Goal: Communication & Community: Connect with others

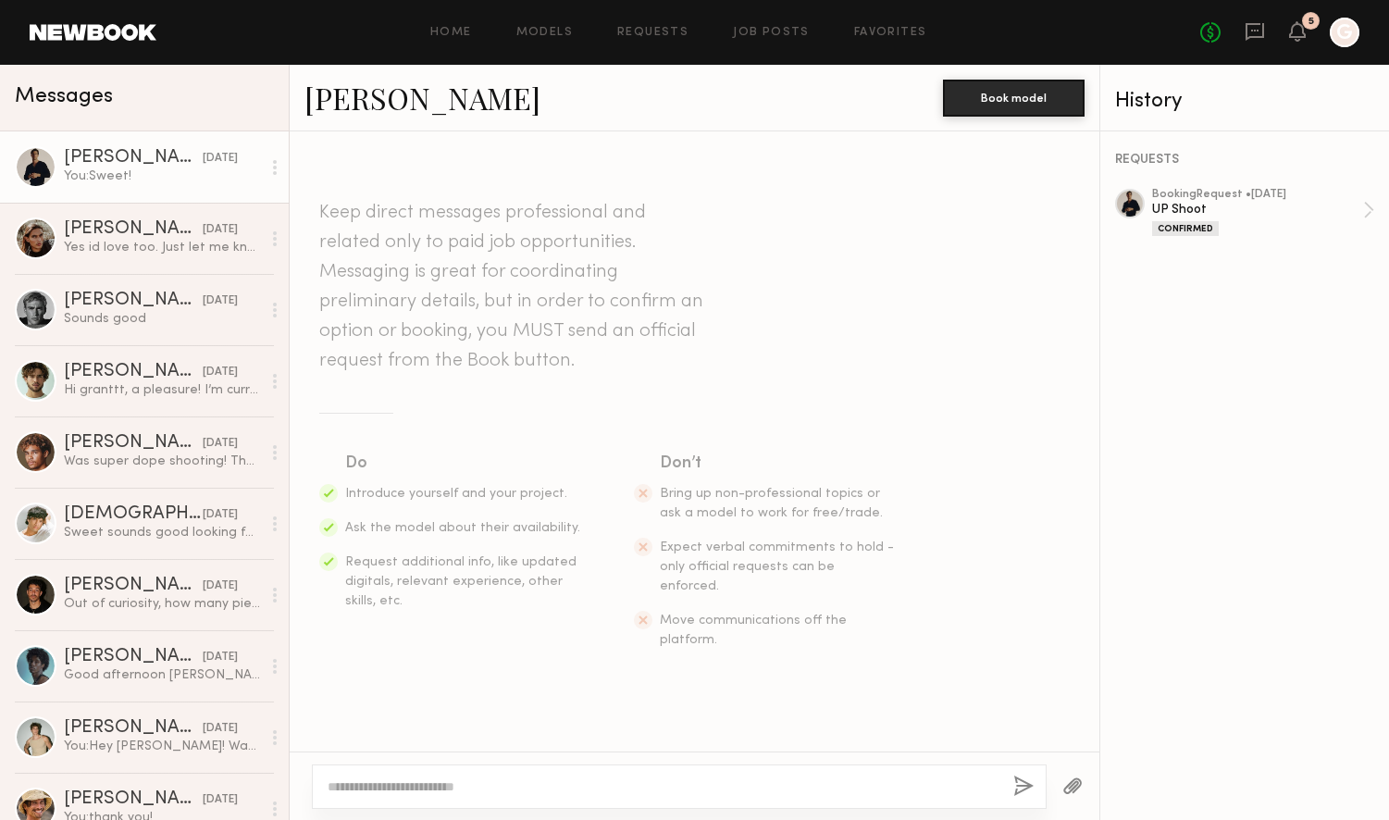
scroll to position [893, 0]
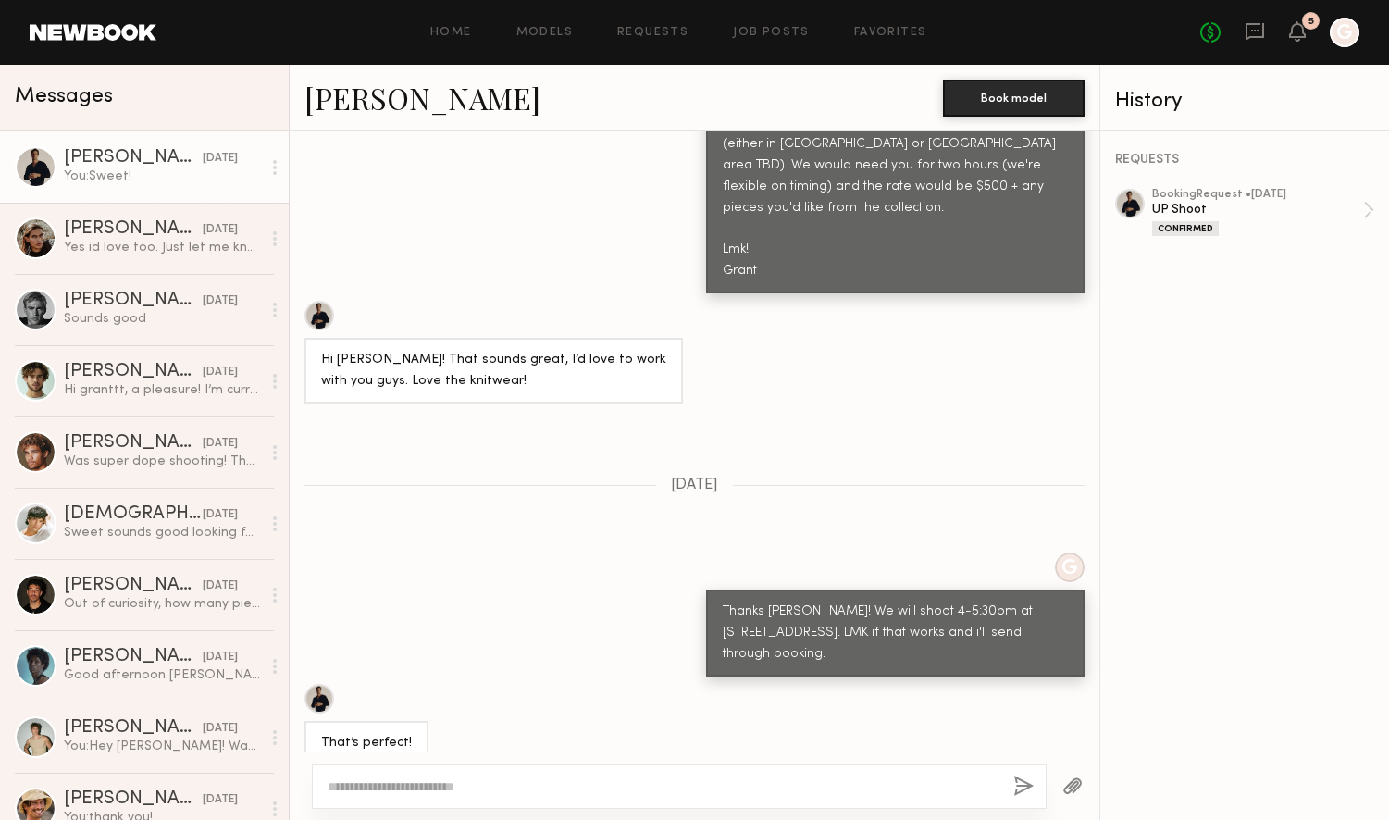
click at [1310, 20] on div "5" at bounding box center [1311, 22] width 6 height 10
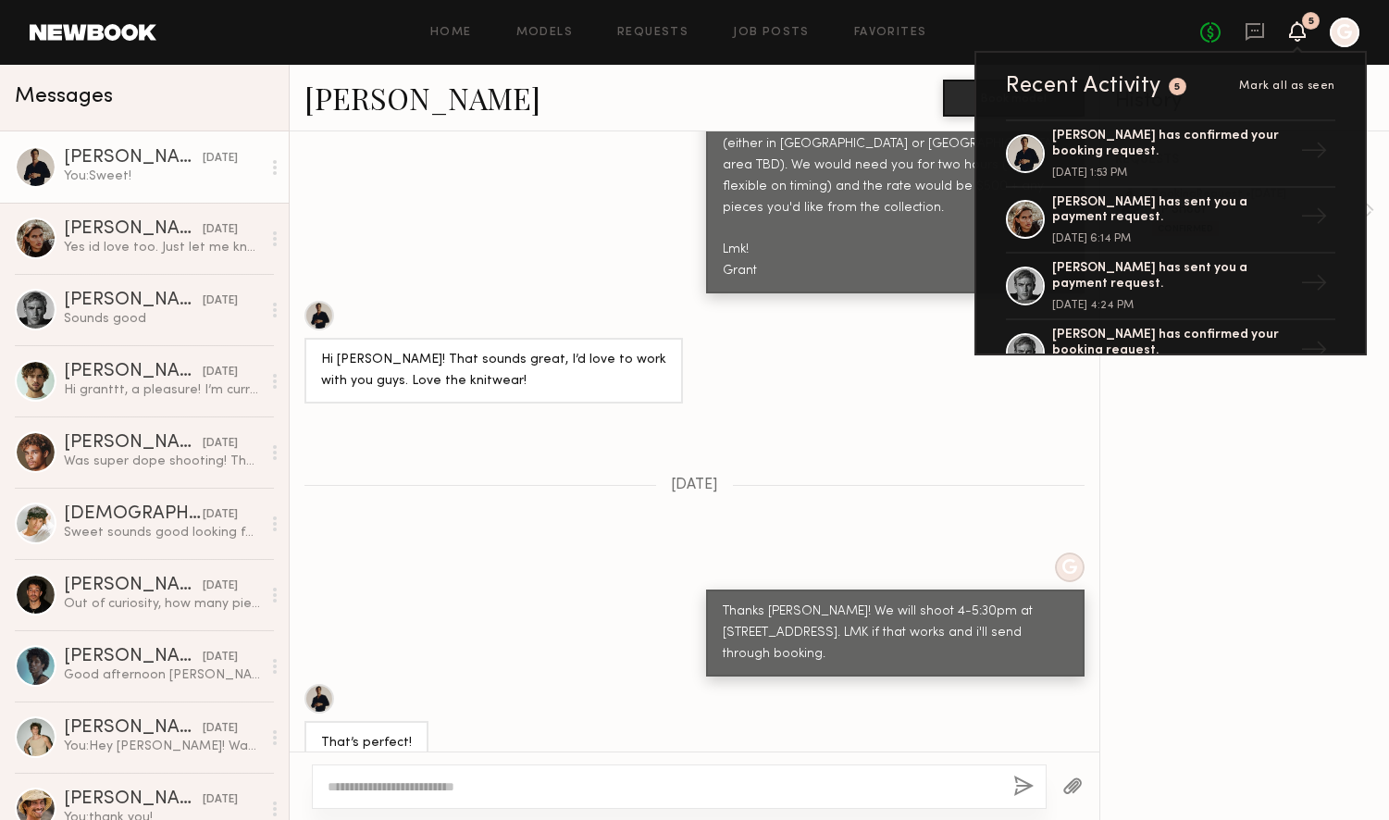
click at [1307, 22] on div "5" at bounding box center [1311, 21] width 18 height 18
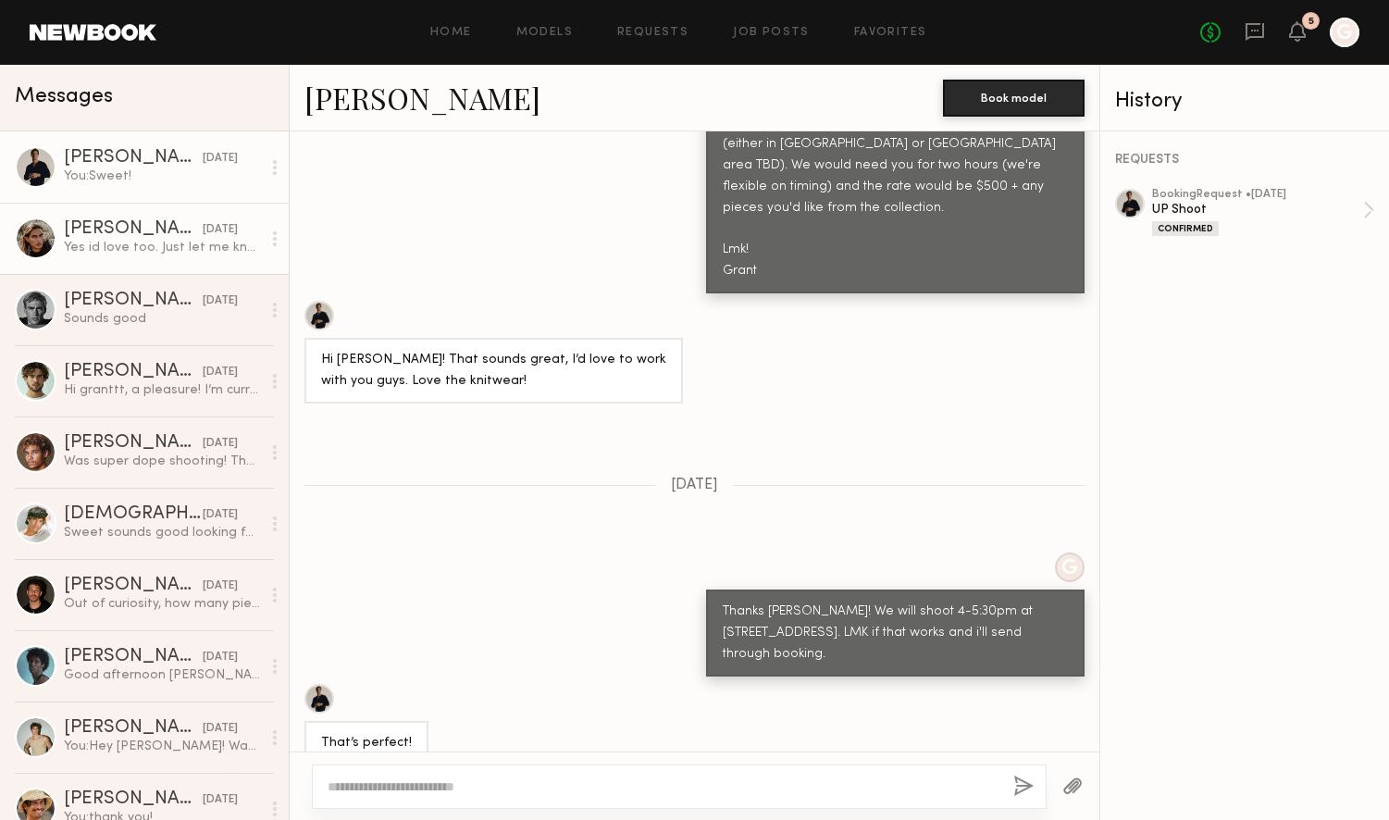
click at [156, 228] on div "[PERSON_NAME]" at bounding box center [133, 229] width 139 height 19
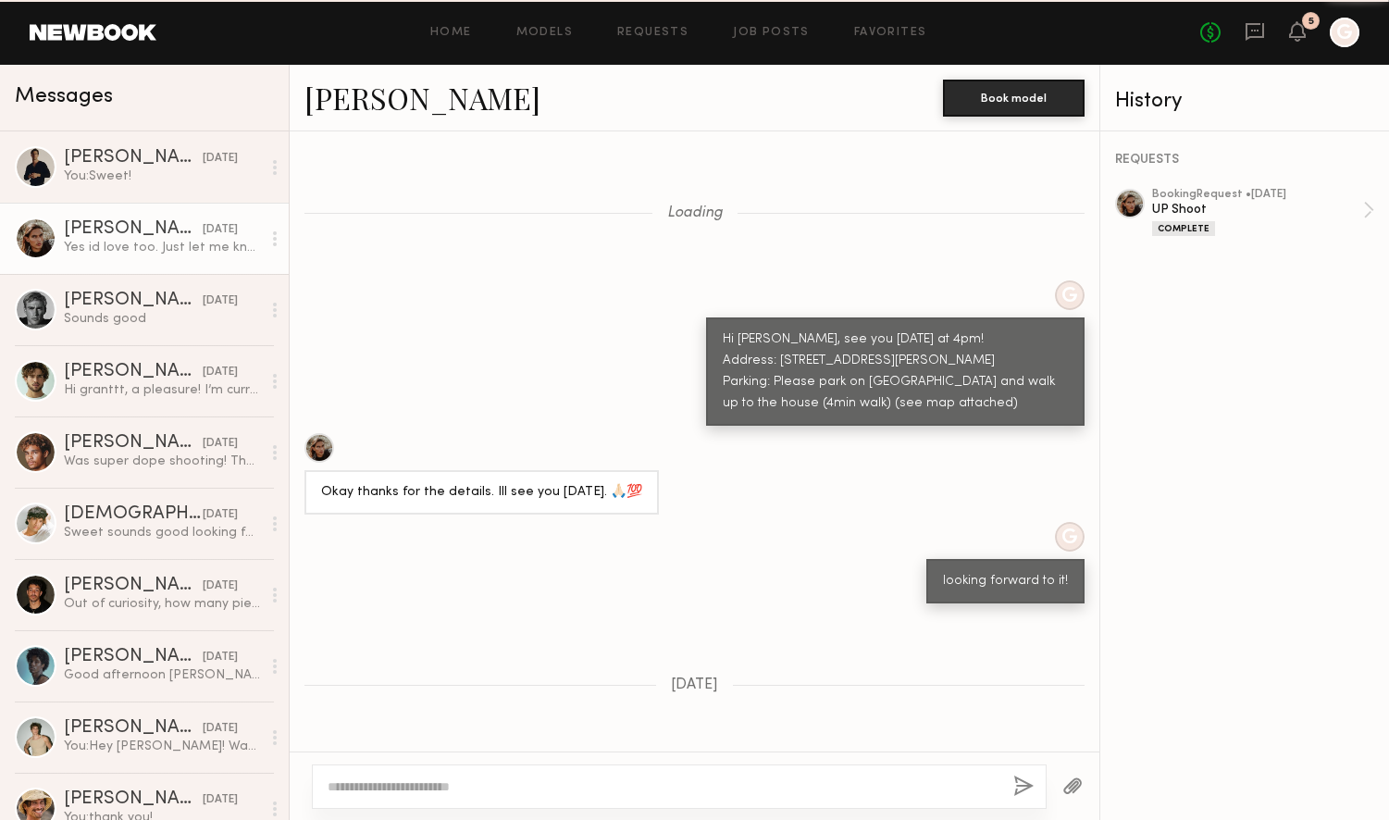
scroll to position [986, 0]
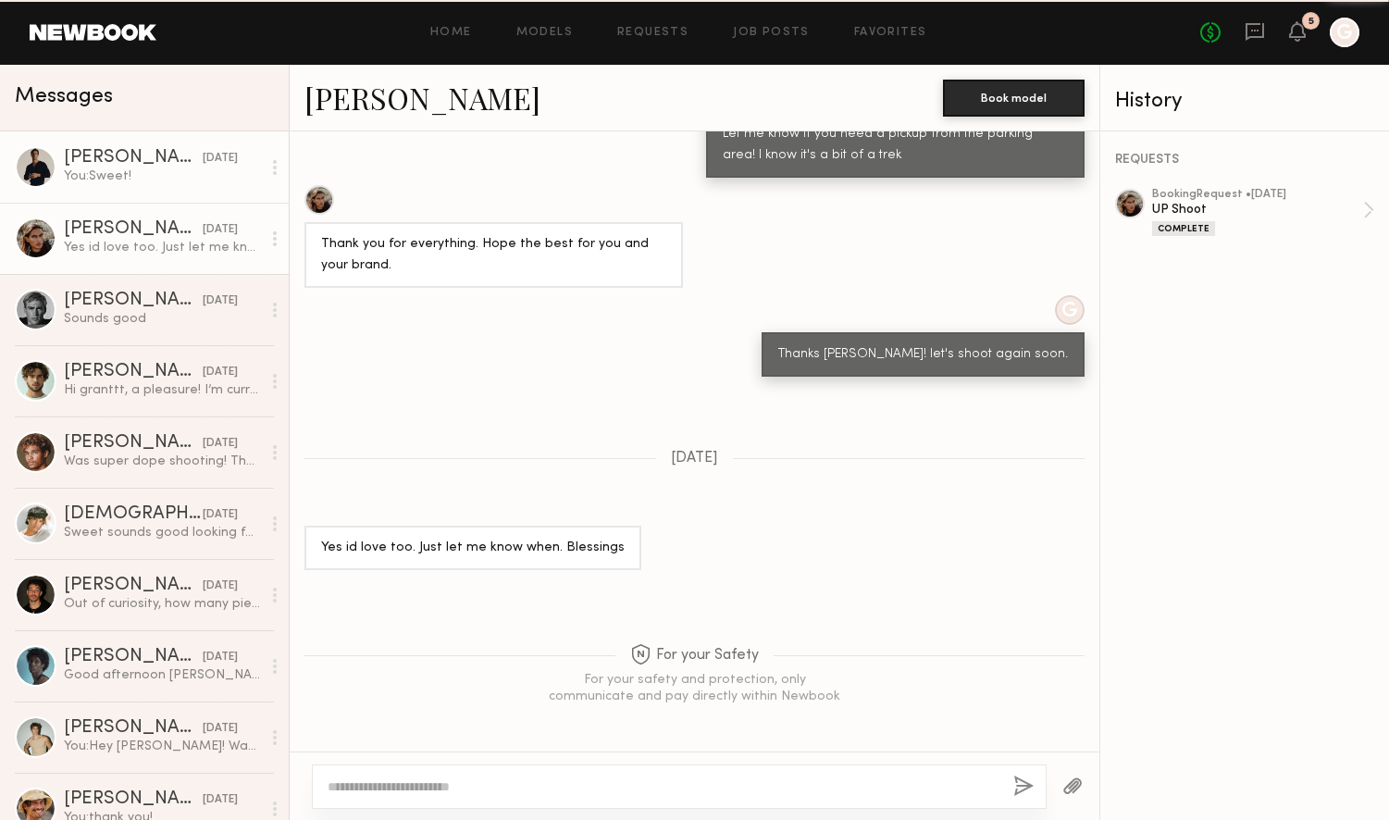
click at [151, 154] on div "[PERSON_NAME]" at bounding box center [133, 158] width 139 height 19
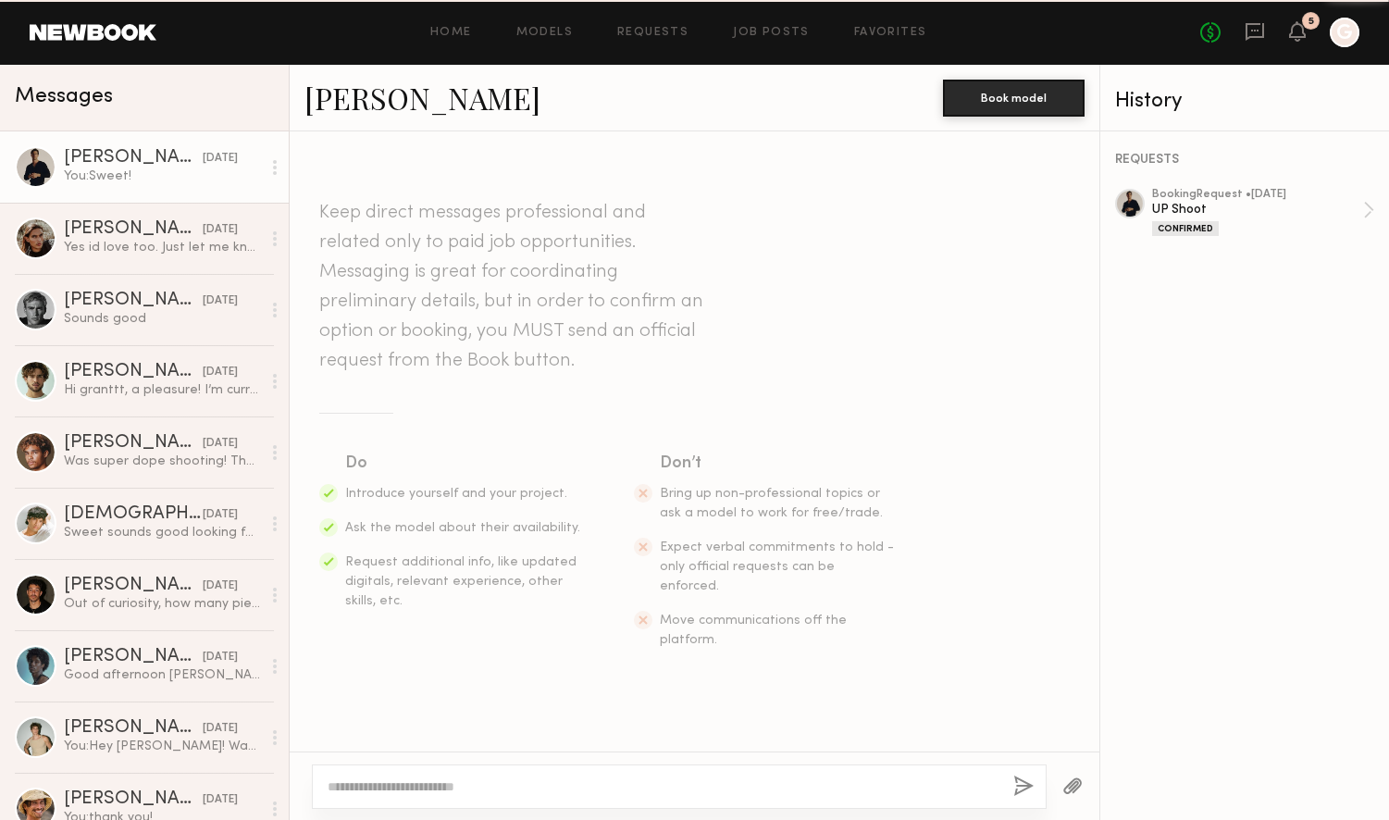
scroll to position [893, 0]
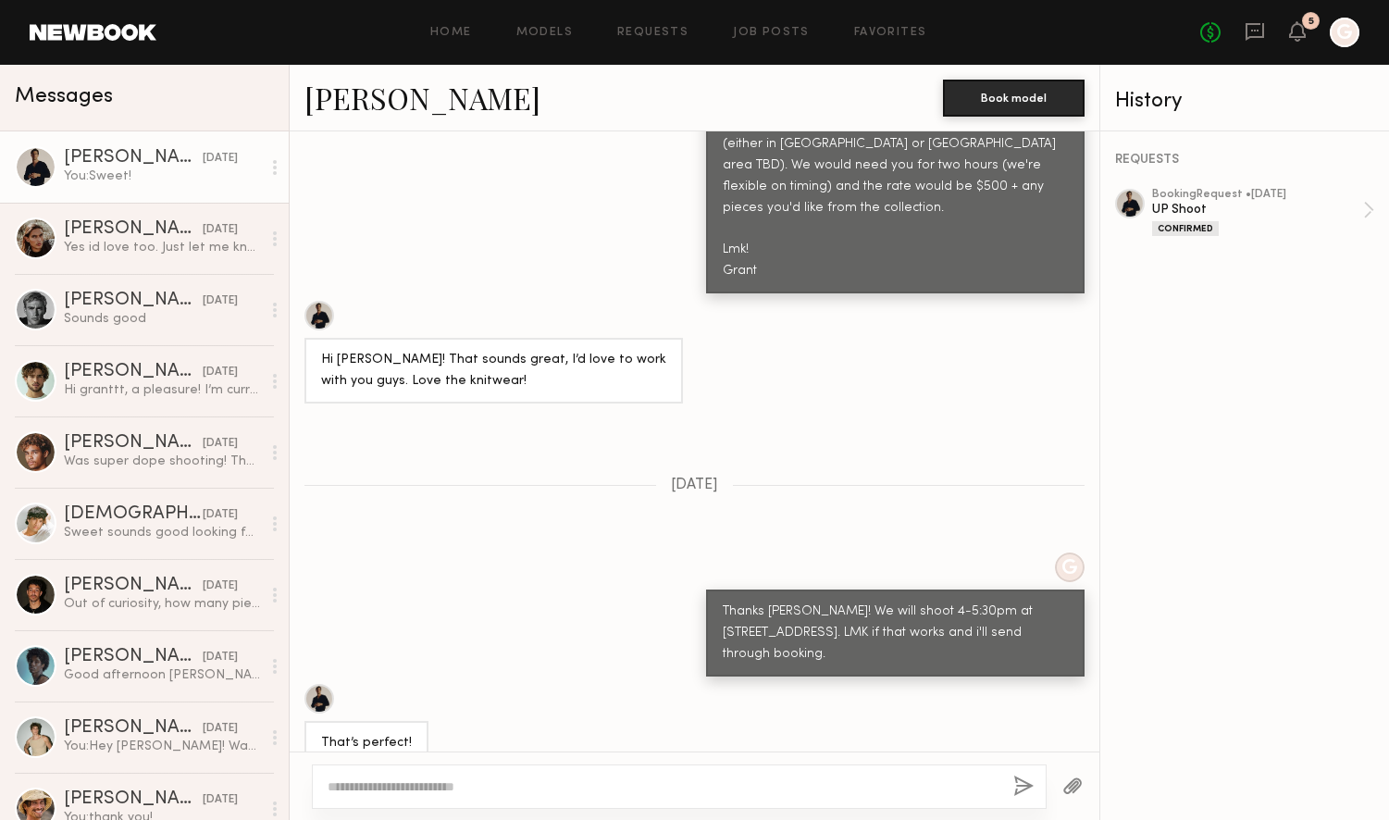
click at [357, 93] on link "[PERSON_NAME]" at bounding box center [422, 98] width 236 height 40
